Goal: Transaction & Acquisition: Purchase product/service

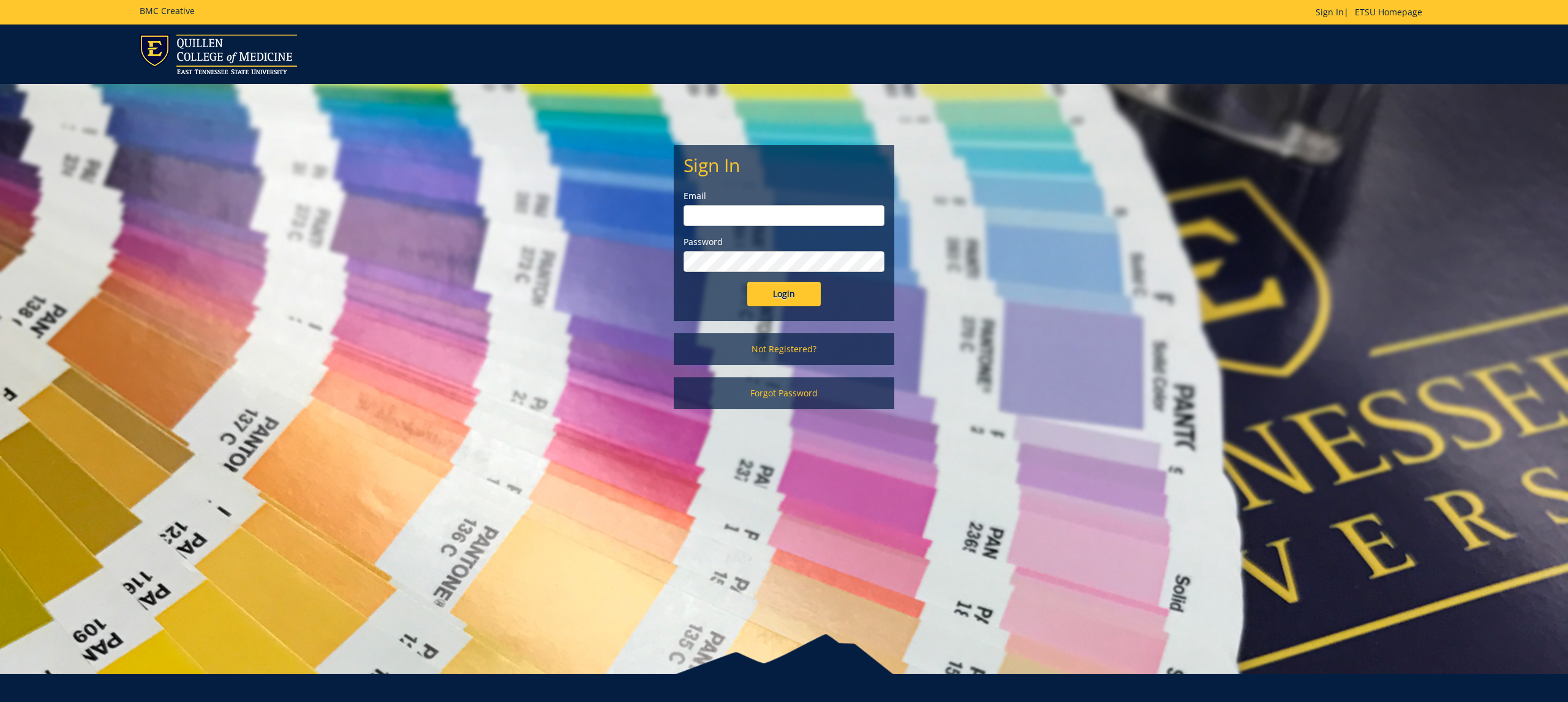
type input "Minkld@etsu.edu"
click at [784, 294] on input "Login" at bounding box center [784, 294] width 74 height 24
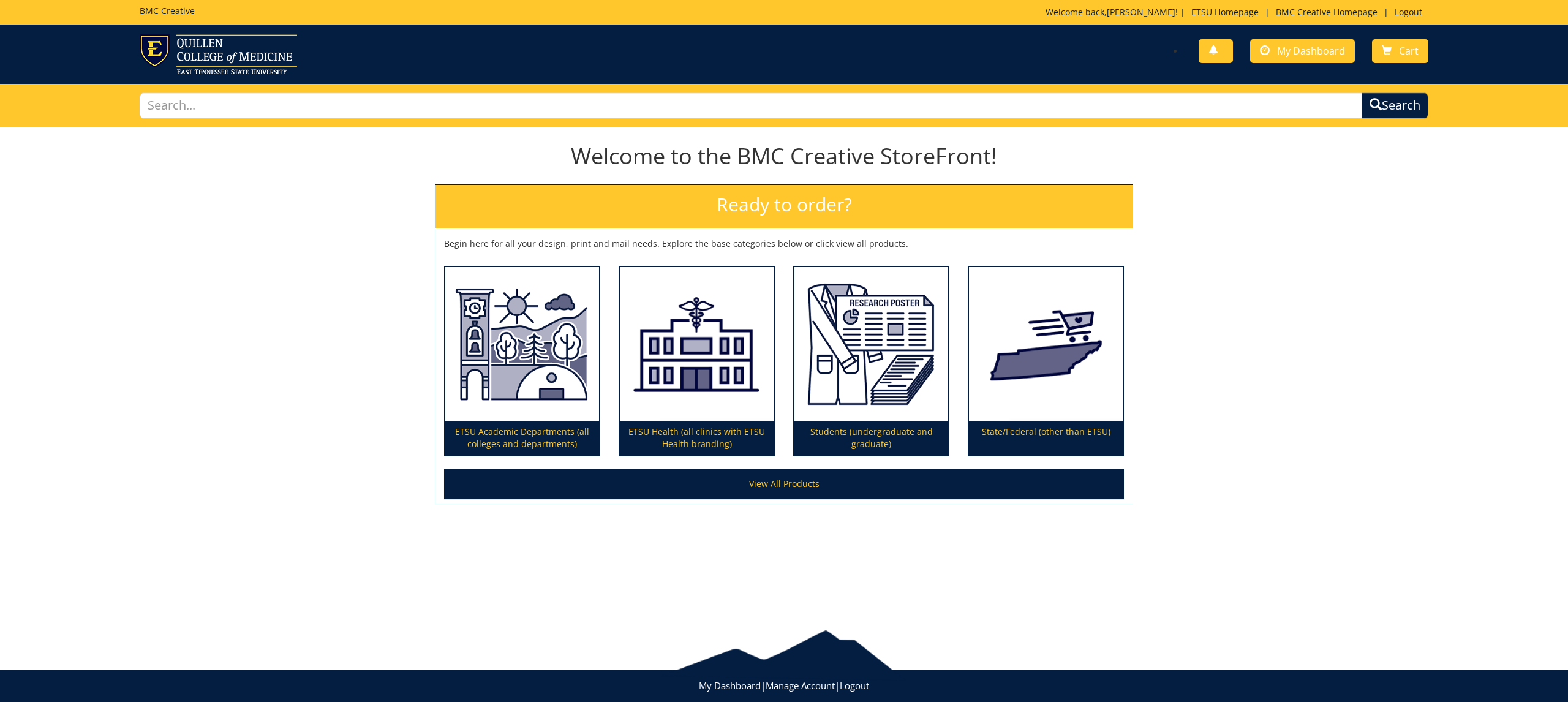
click at [522, 348] on img at bounding box center [522, 344] width 154 height 155
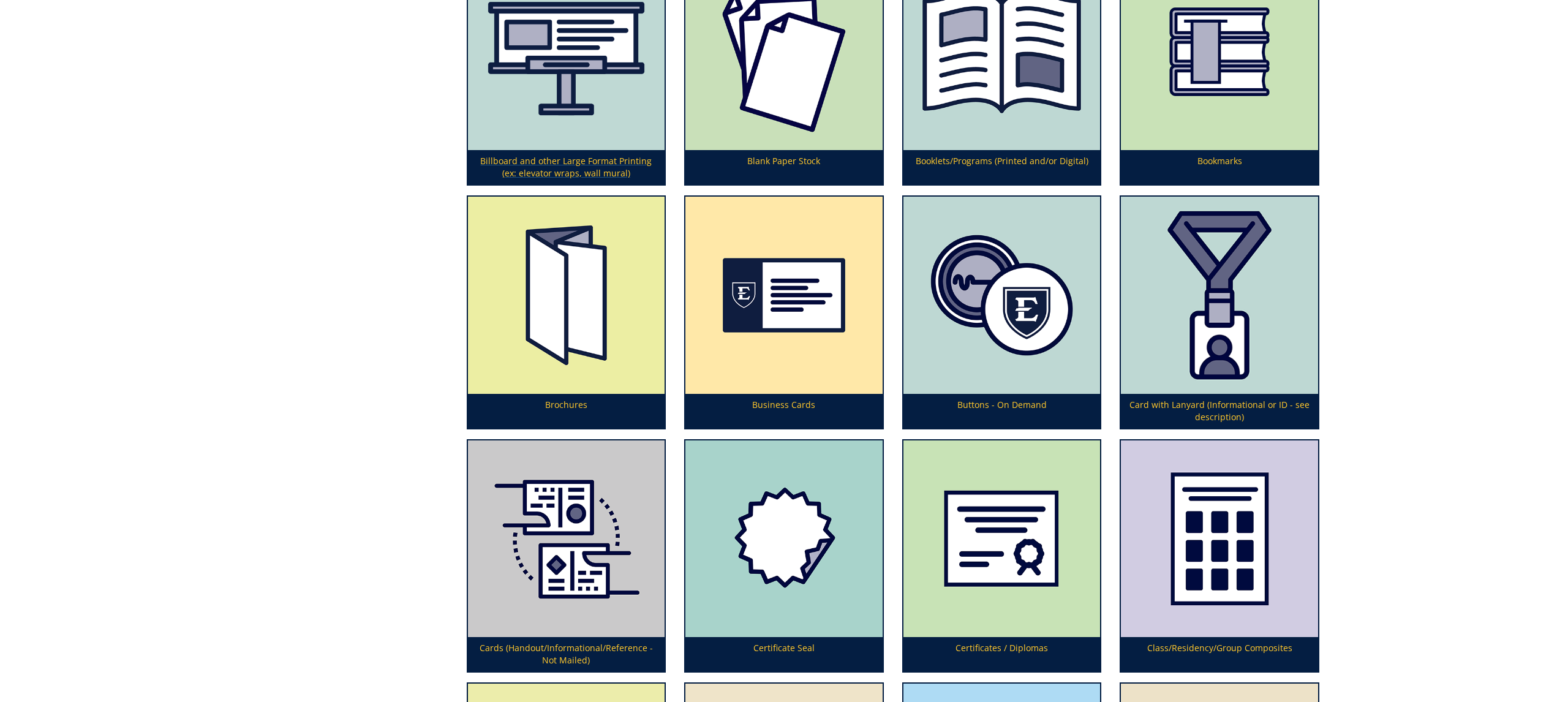
scroll to position [729, 0]
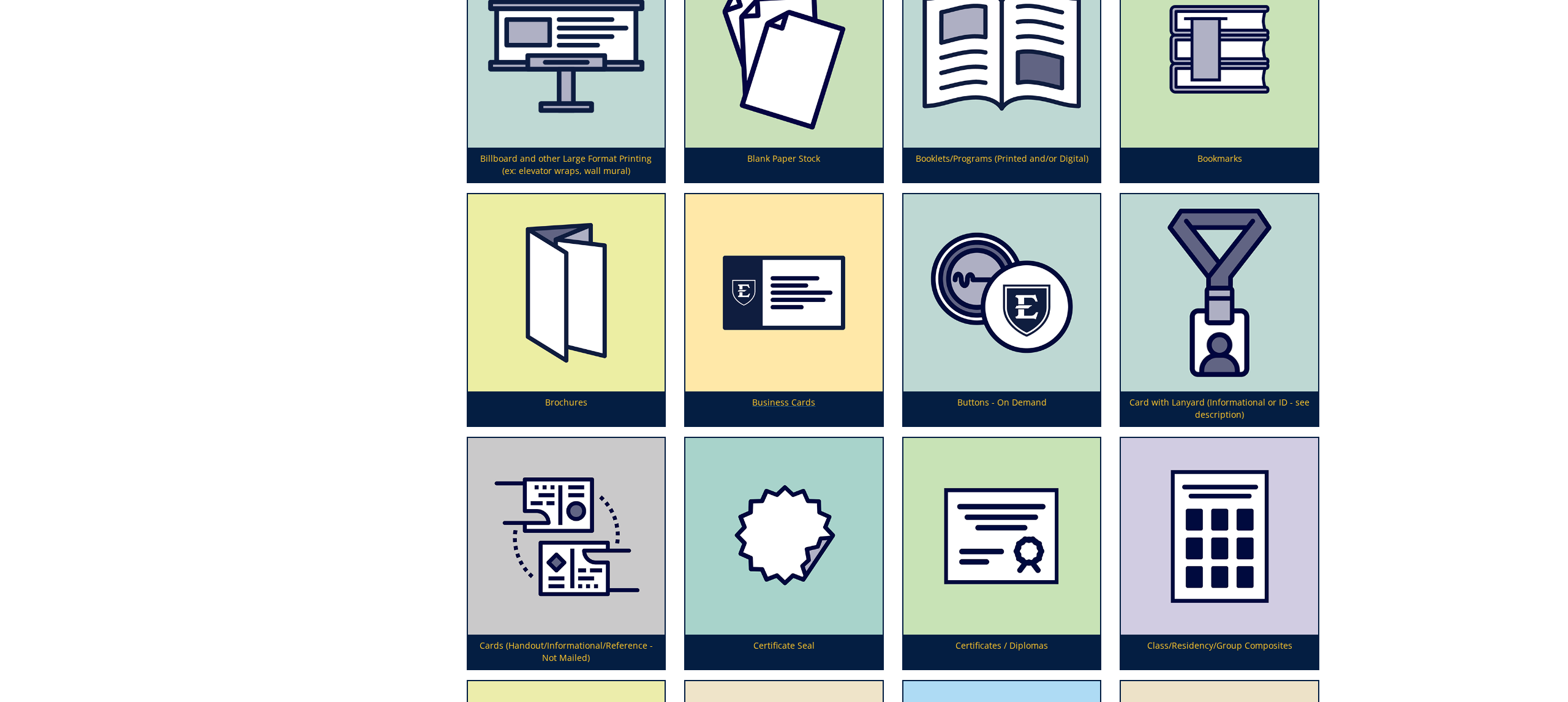
click at [748, 345] on img at bounding box center [783, 292] width 197 height 197
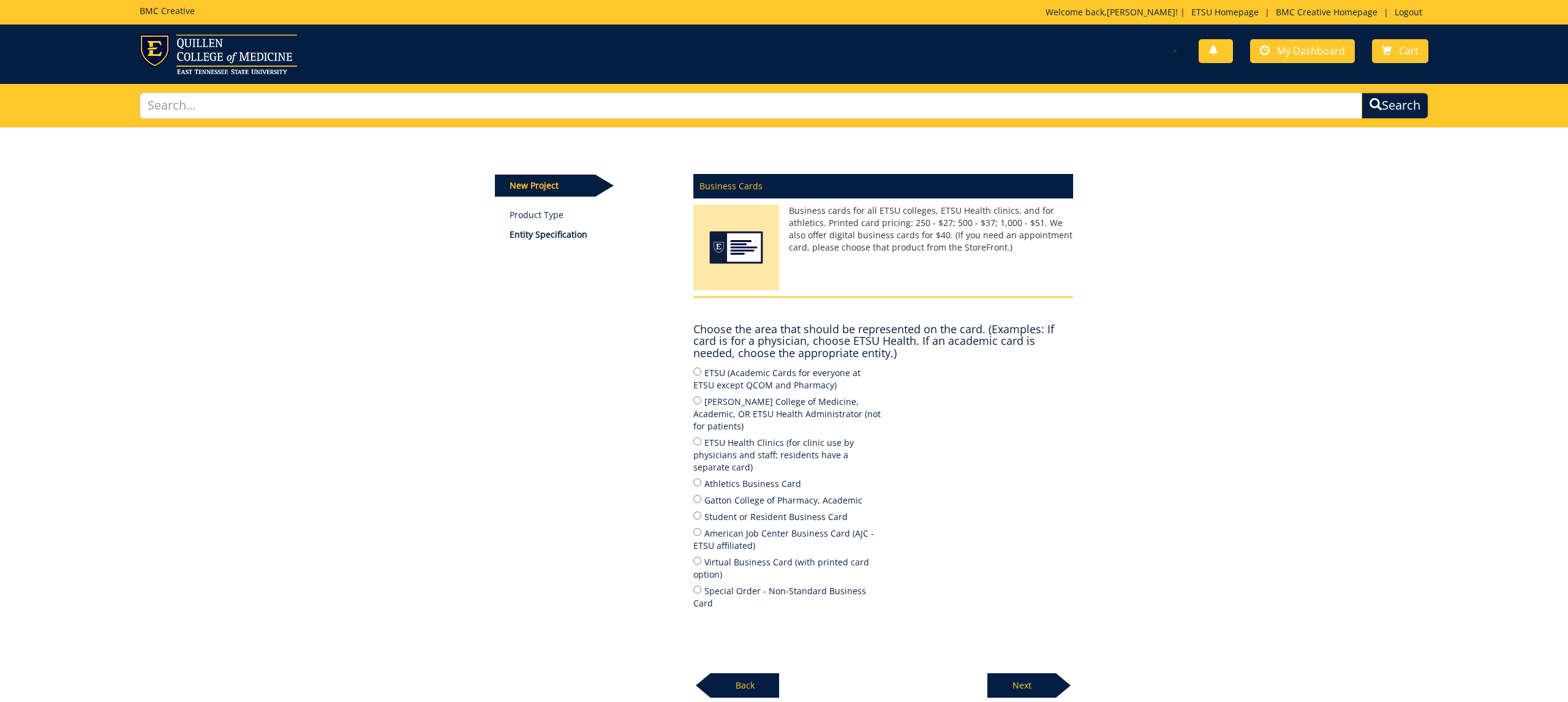
click at [691, 564] on div "Business Cards Business cards for all ETSU colleges, ETSU Health clinics, and f…" at bounding box center [883, 432] width 398 height 531
click at [696, 586] on input "Special Order - Non-Standard Business Card" at bounding box center [697, 589] width 8 height 8
radio input "true"
click at [1060, 673] on div at bounding box center [1063, 685] width 14 height 24
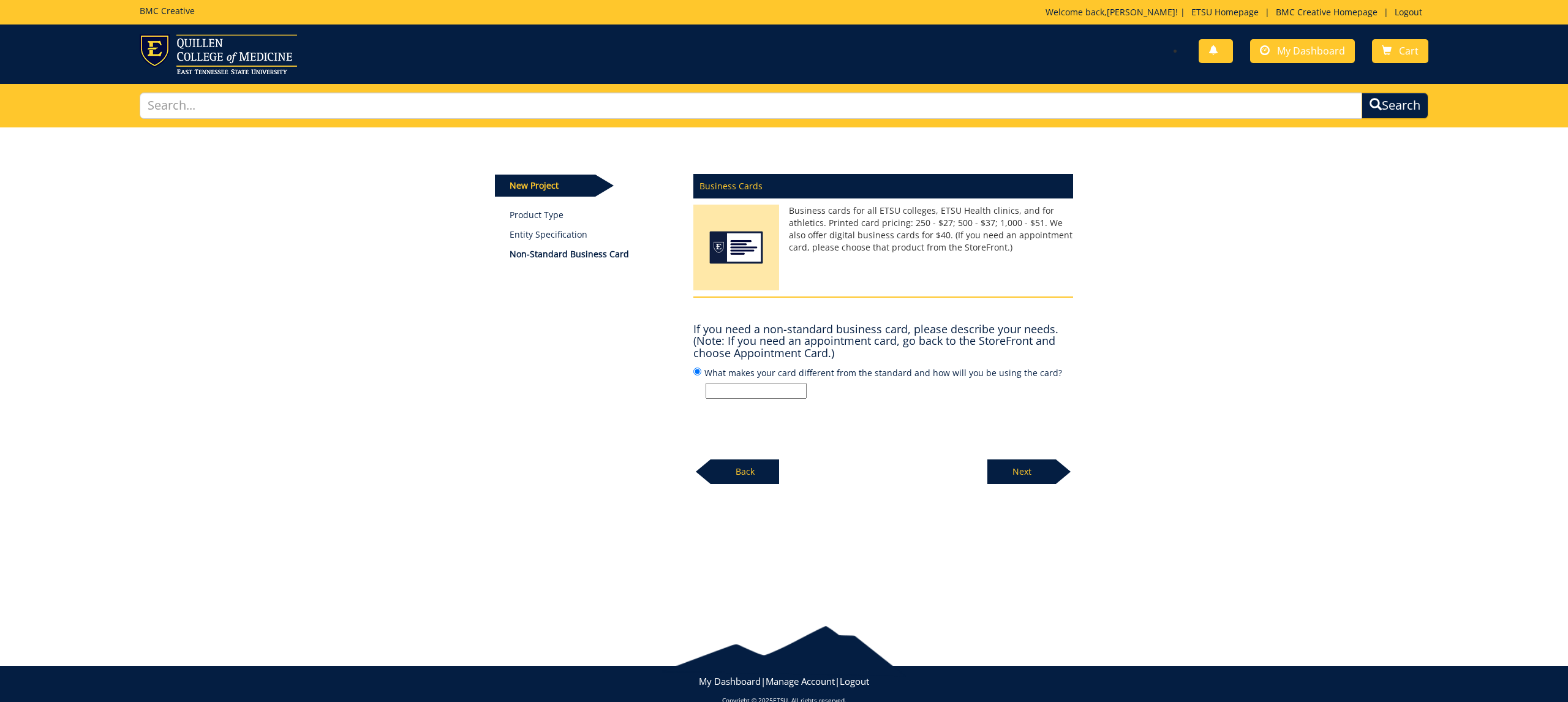
click at [745, 390] on input "What makes your card different from the standard and how will you be using the …" at bounding box center [756, 391] width 101 height 16
type input "The card is for the Tennessee Center for Nursing Advancement which has differen…"
click at [1030, 463] on p "Next" at bounding box center [1021, 472] width 69 height 24
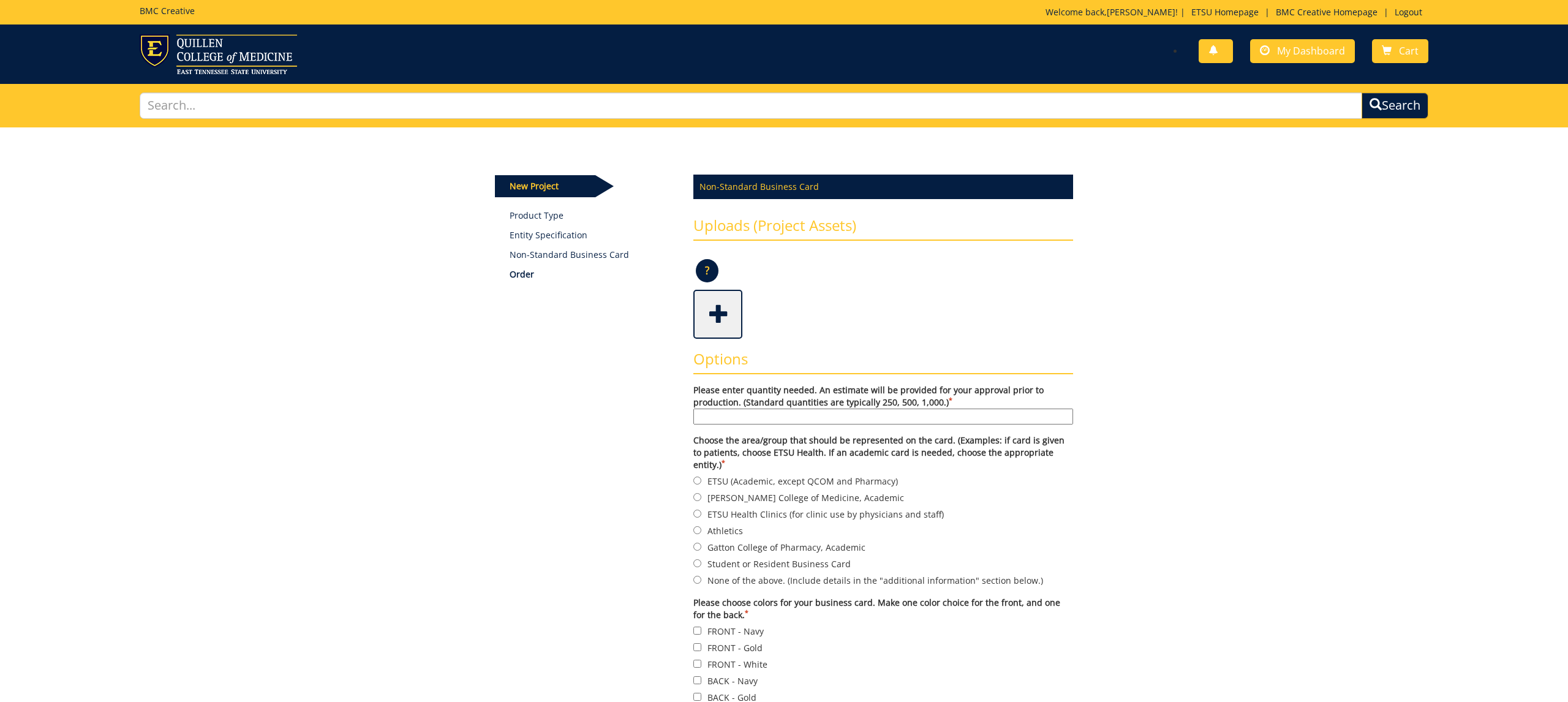
click at [699, 576] on input "None of the above. (Include details in the "additional information" section bel…" at bounding box center [697, 579] width 8 height 8
radio input "true"
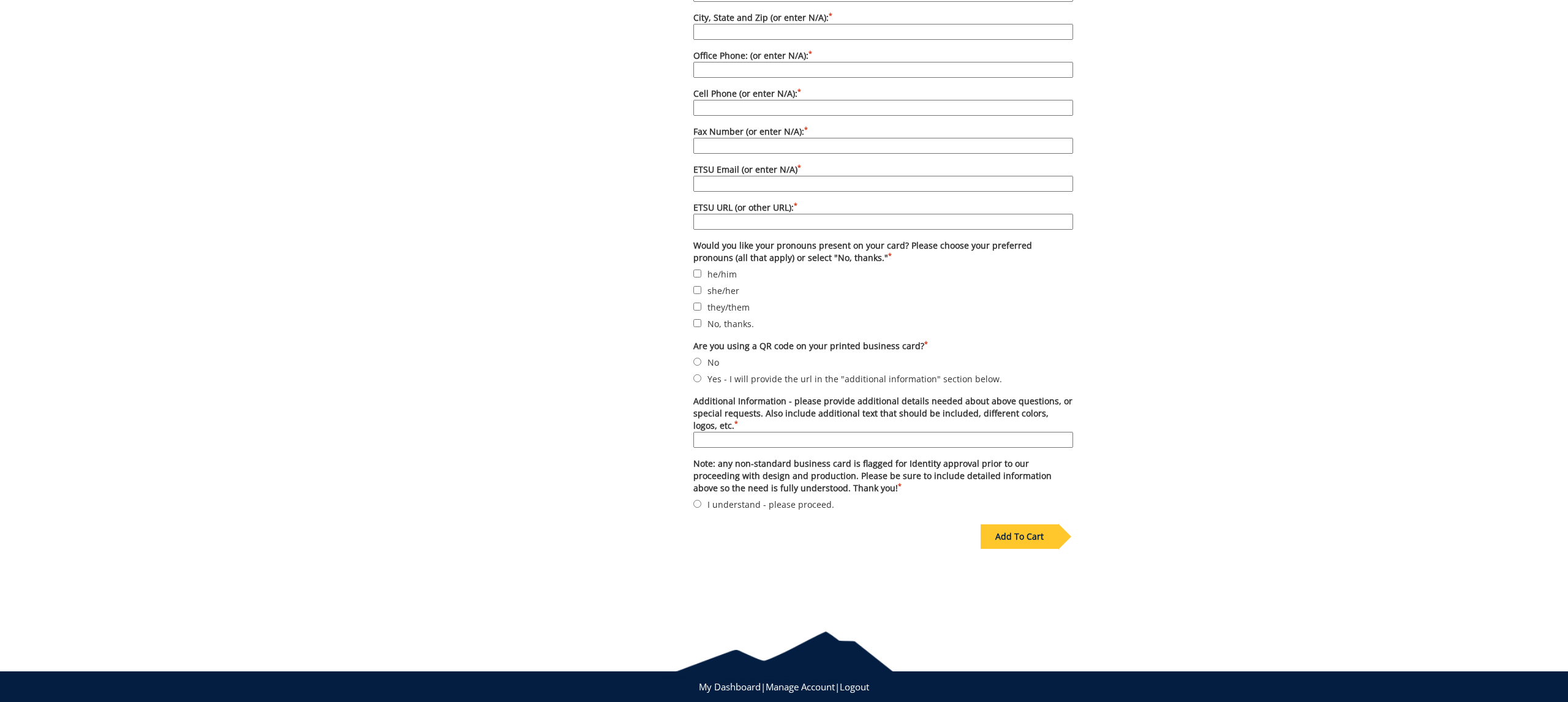
scroll to position [940, 0]
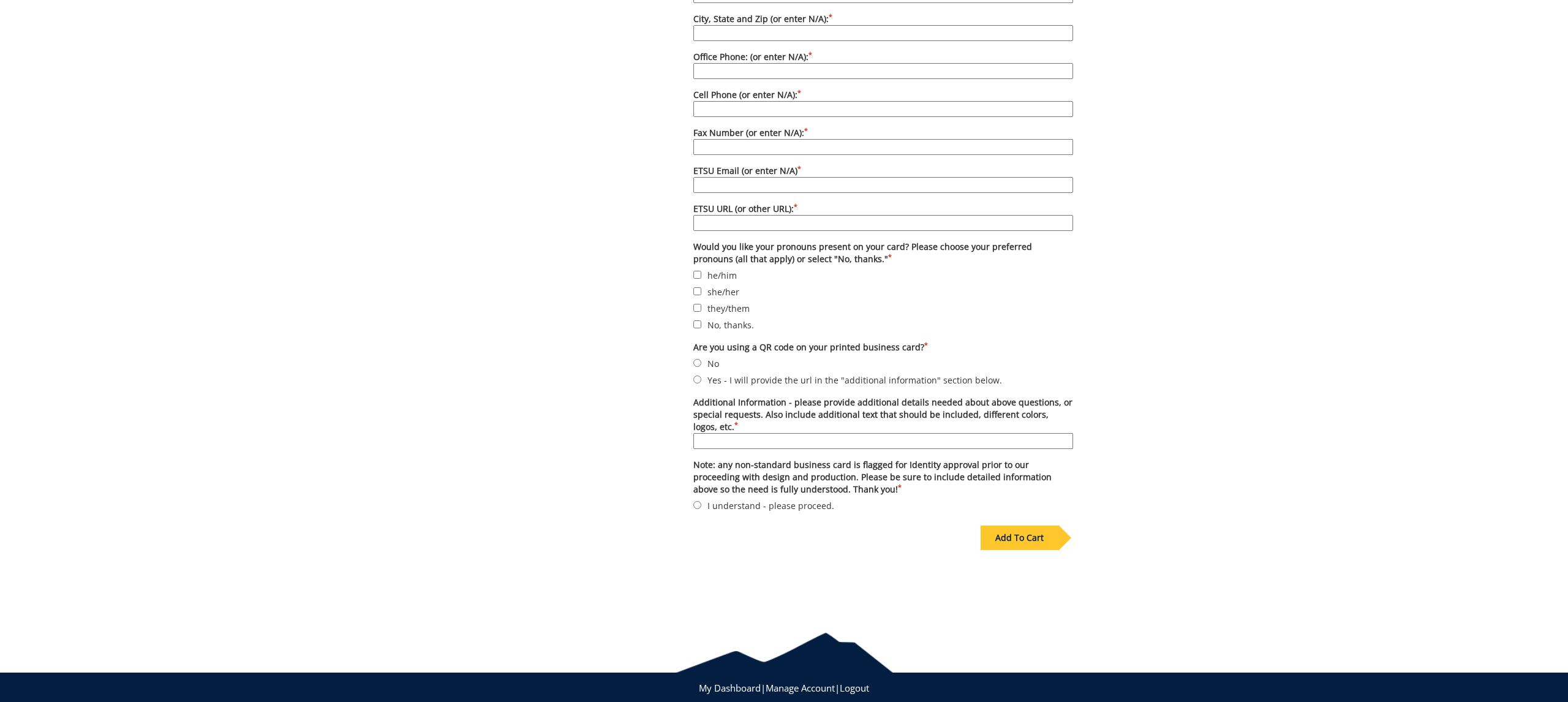
click at [696, 359] on input "No" at bounding box center [697, 363] width 8 height 8
radio input "true"
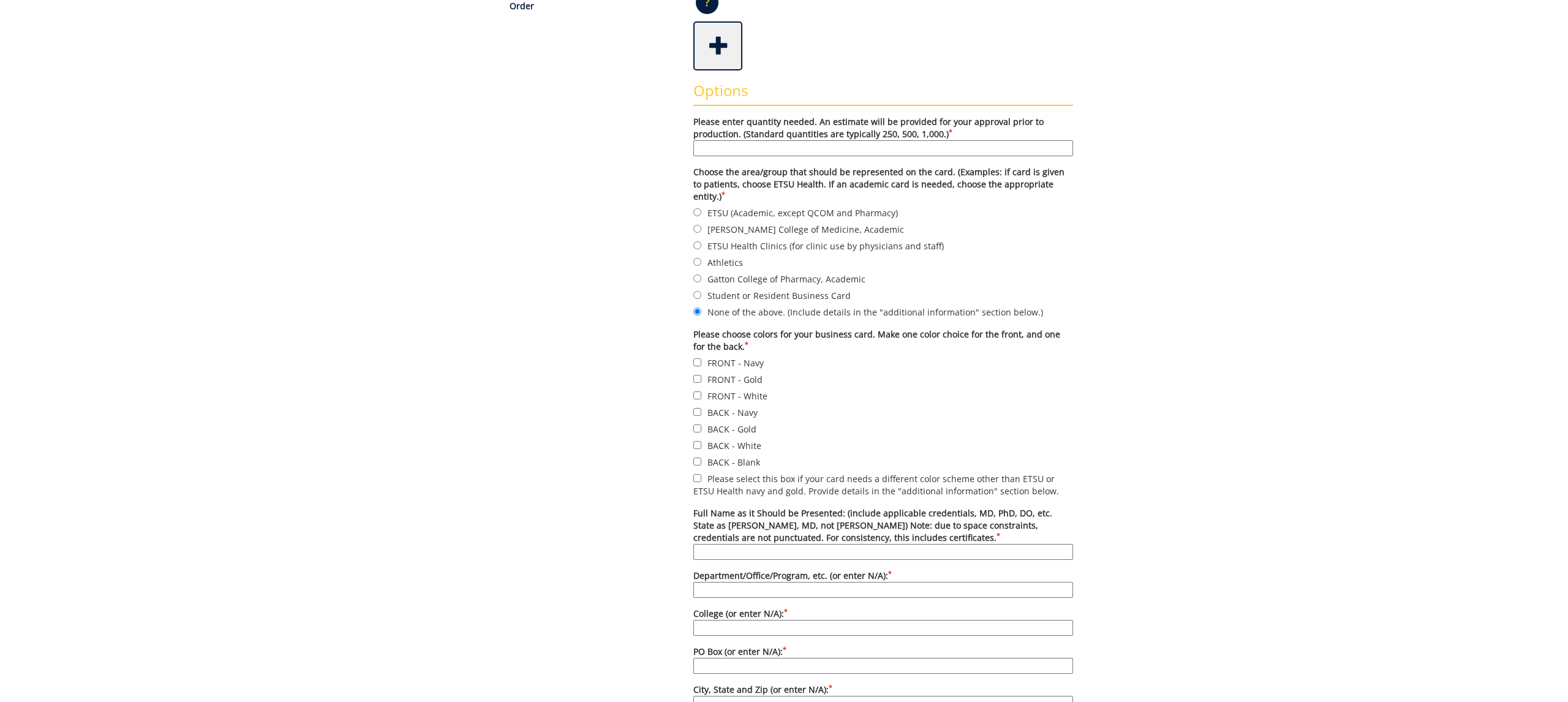
scroll to position [295, 0]
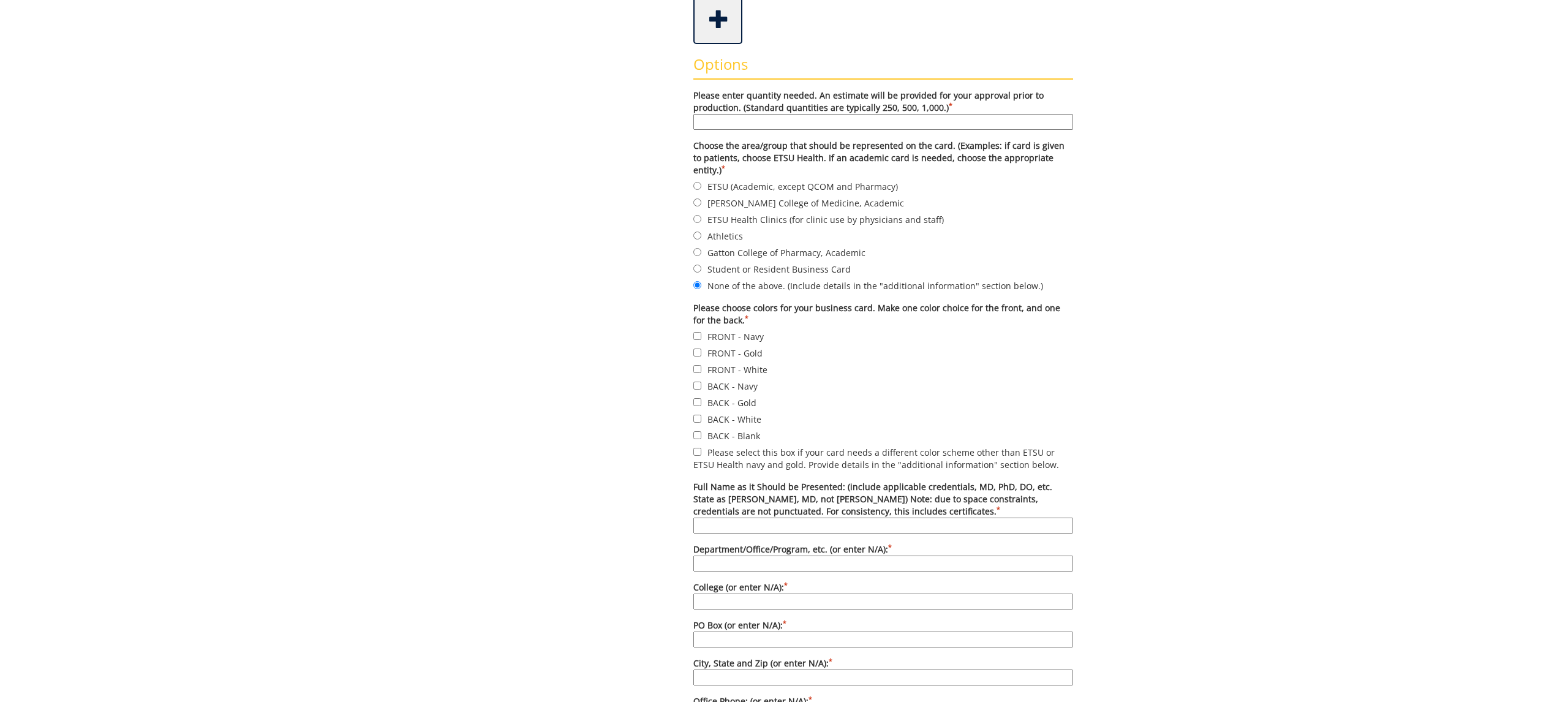
click at [700, 381] on input "BACK - Navy" at bounding box center [697, 385] width 8 height 8
checkbox input "true"
click at [697, 448] on input "Please select this box if your card needs a different color scheme other than E…" at bounding box center [697, 452] width 8 height 8
checkbox input "true"
click at [695, 381] on input "BACK - Navy" at bounding box center [697, 385] width 8 height 8
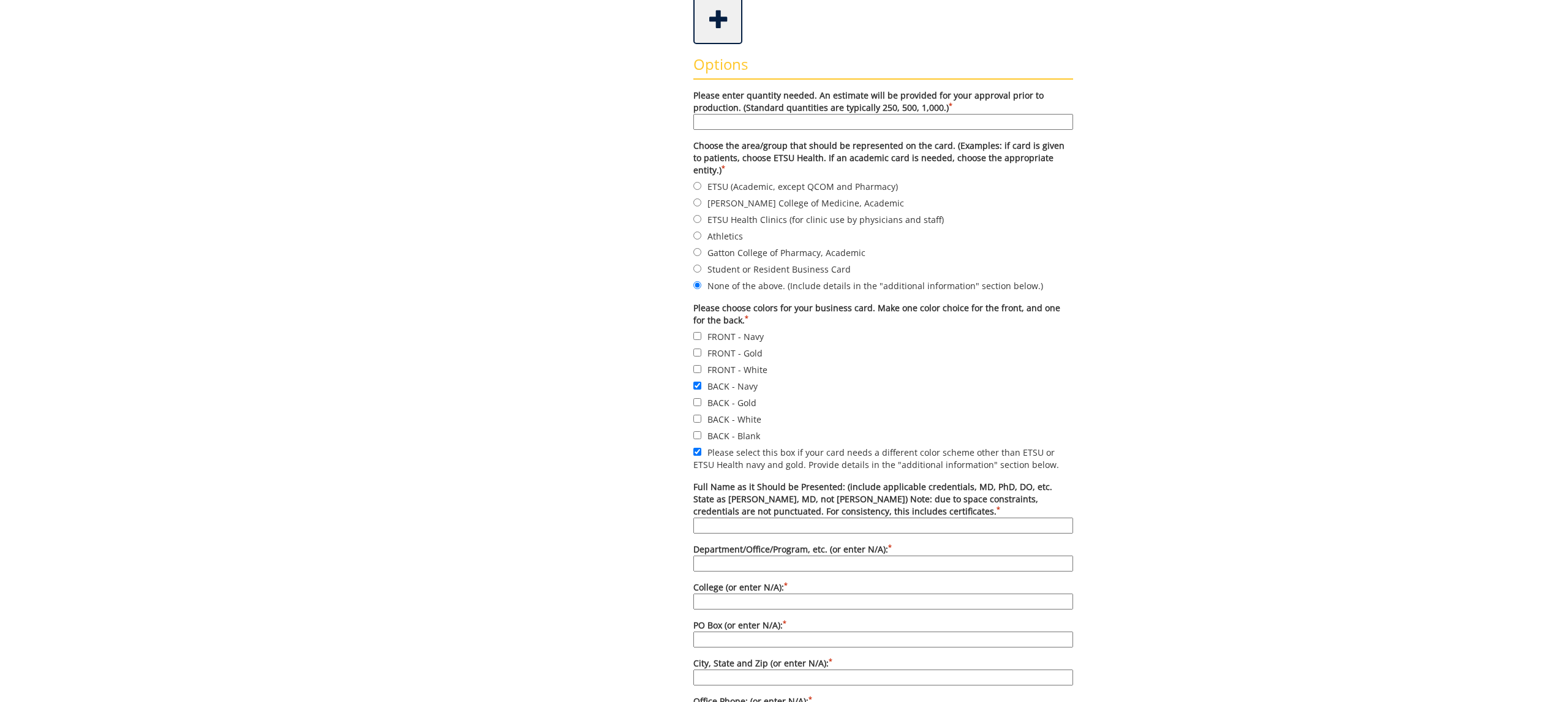
checkbox input "false"
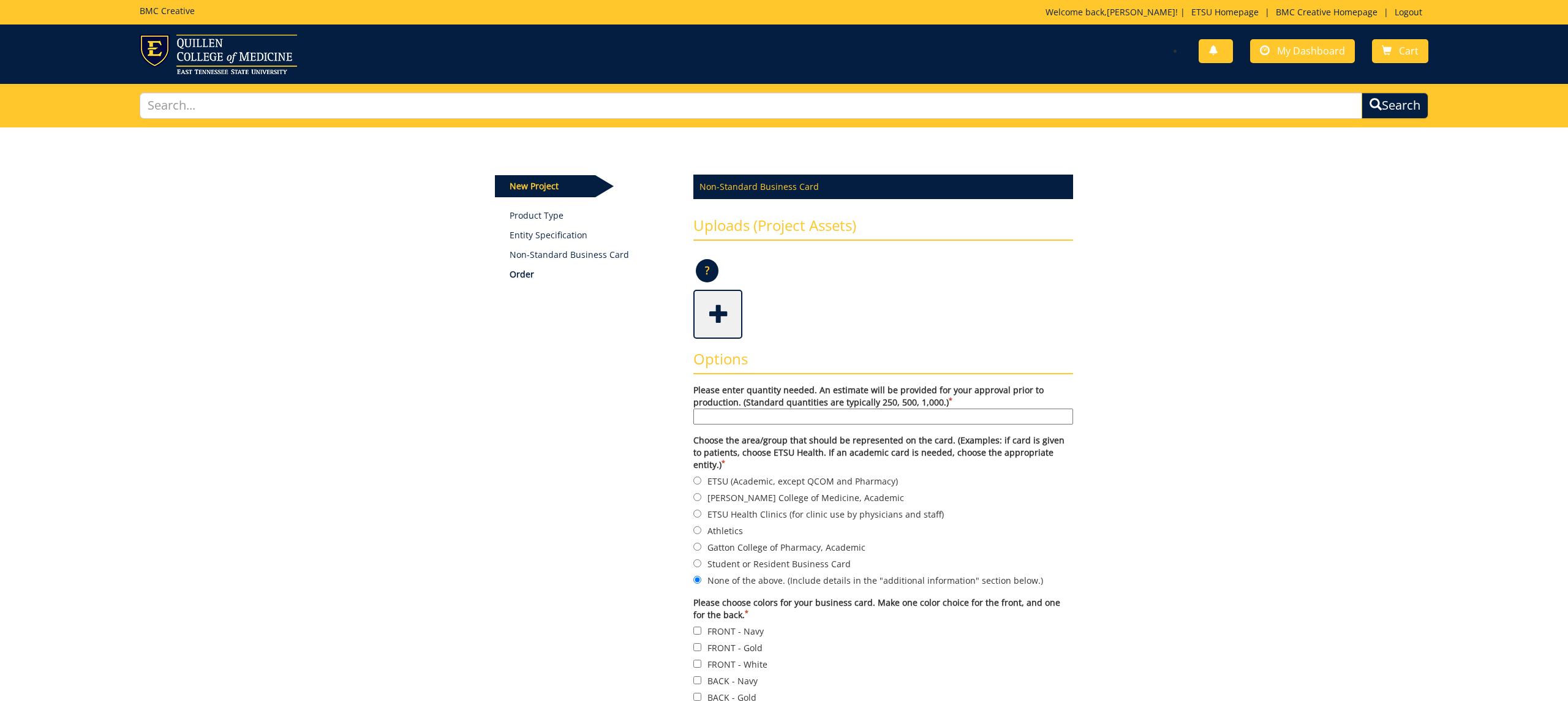
scroll to position [0, 0]
